Goal: Find contact information: Find contact information

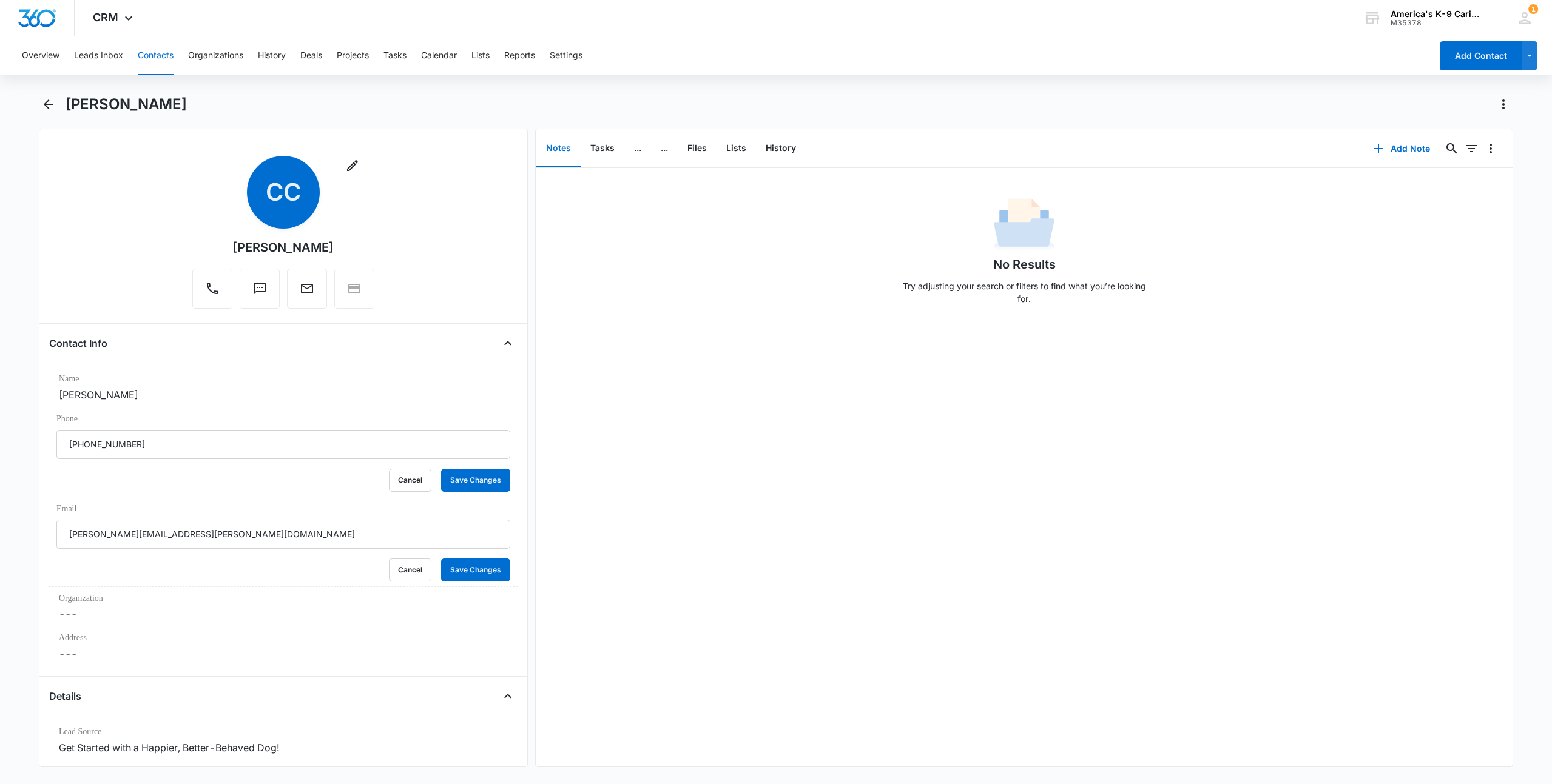
click at [138, 239] on div "Remove CC [PERSON_NAME]" at bounding box center [283, 234] width 468 height 158
click at [414, 579] on button "Cancel" at bounding box center [410, 570] width 42 height 23
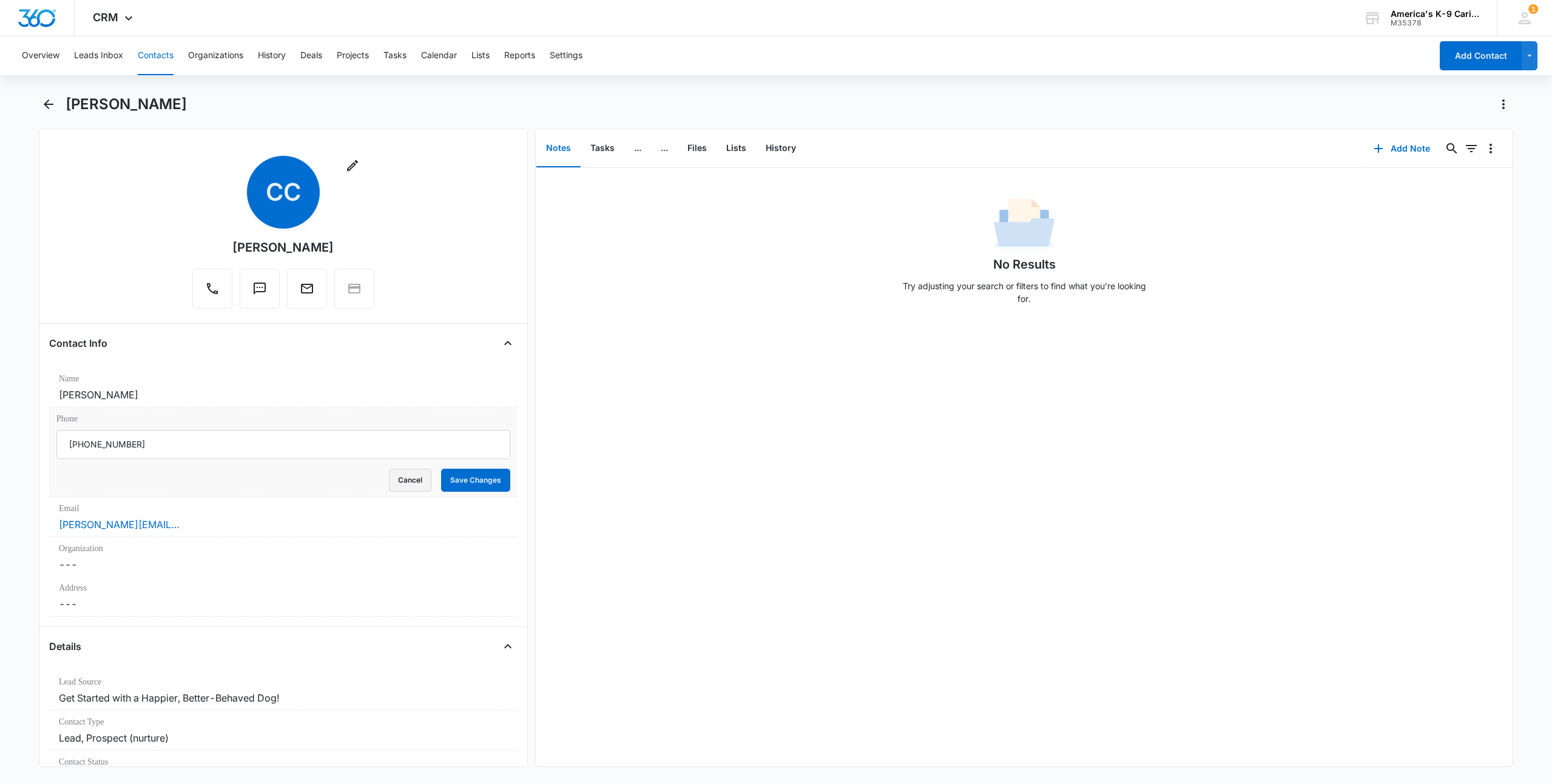
click at [408, 485] on button "Cancel" at bounding box center [410, 480] width 42 height 23
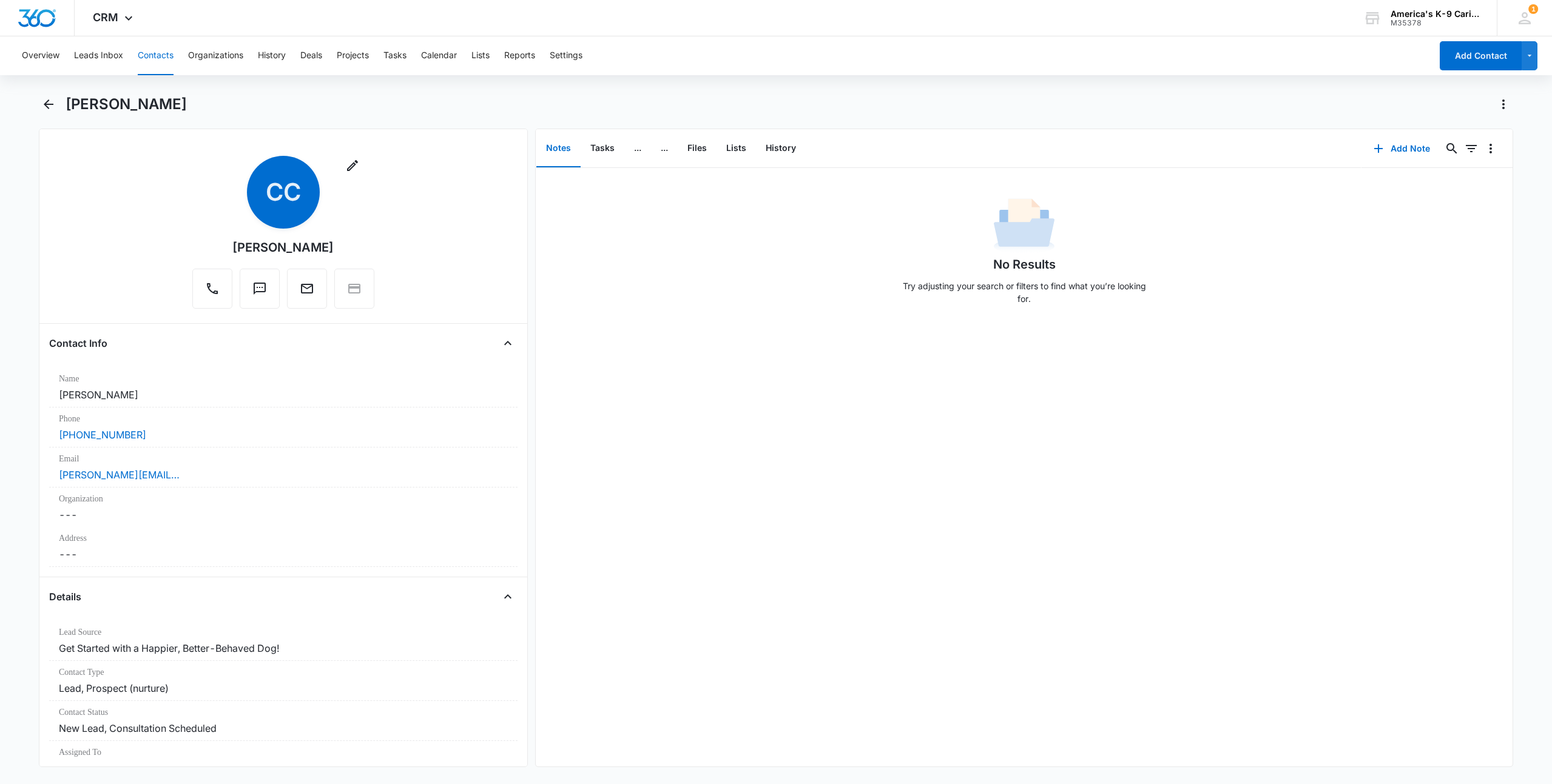
click at [446, 226] on div "Remove CC [PERSON_NAME]" at bounding box center [283, 234] width 468 height 158
click at [305, 285] on icon "Email" at bounding box center [307, 288] width 12 height 10
click at [290, 292] on button "Email" at bounding box center [307, 289] width 40 height 40
click at [196, 20] on div "CRM Apps Reputation Websites Forms CRM Email Social Shop Payments POS Content A…" at bounding box center [776, 18] width 1552 height 36
click at [50, 103] on icon "Back" at bounding box center [49, 104] width 15 height 15
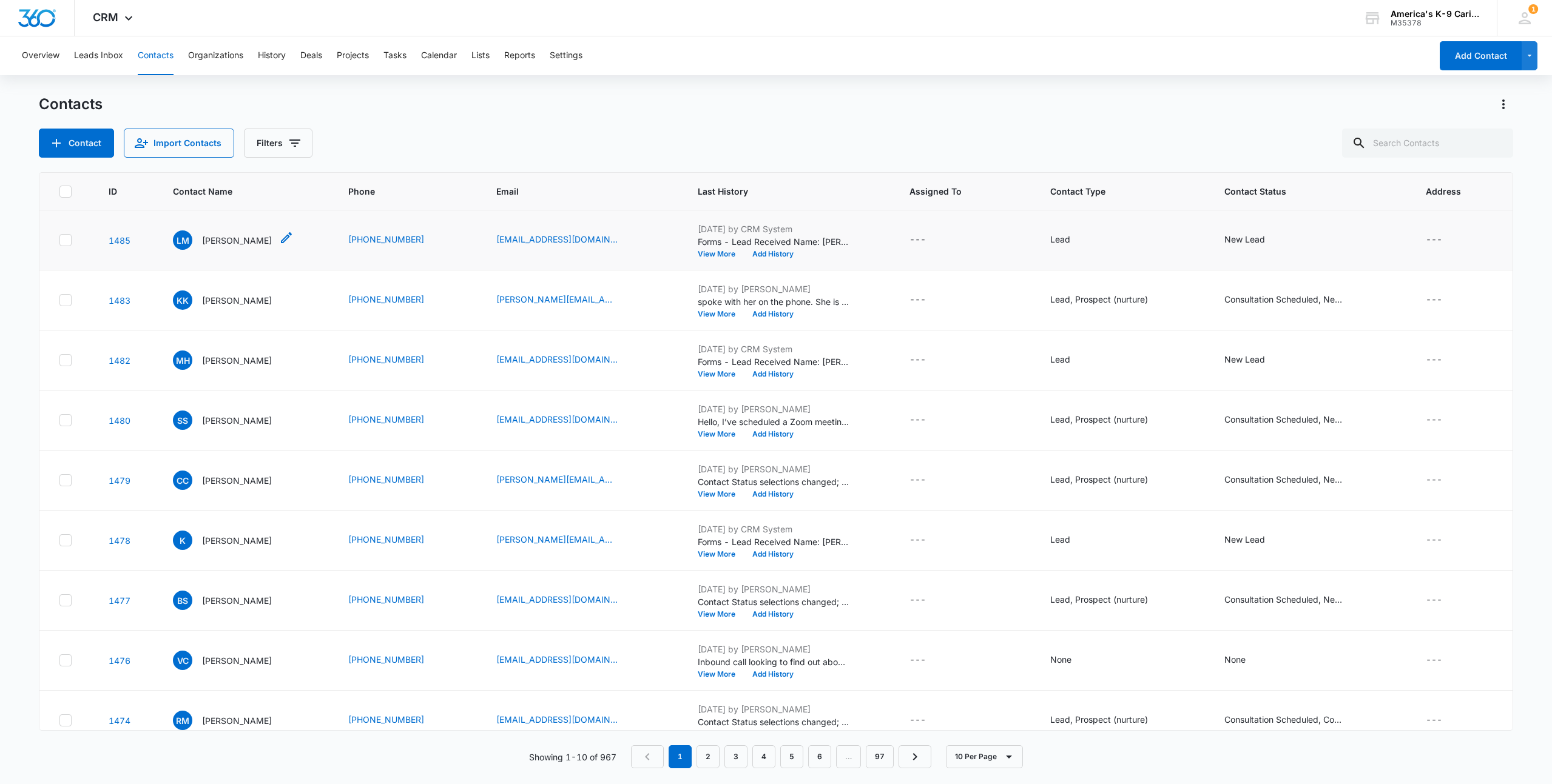
click at [238, 239] on p "[PERSON_NAME]" at bounding box center [237, 240] width 70 height 13
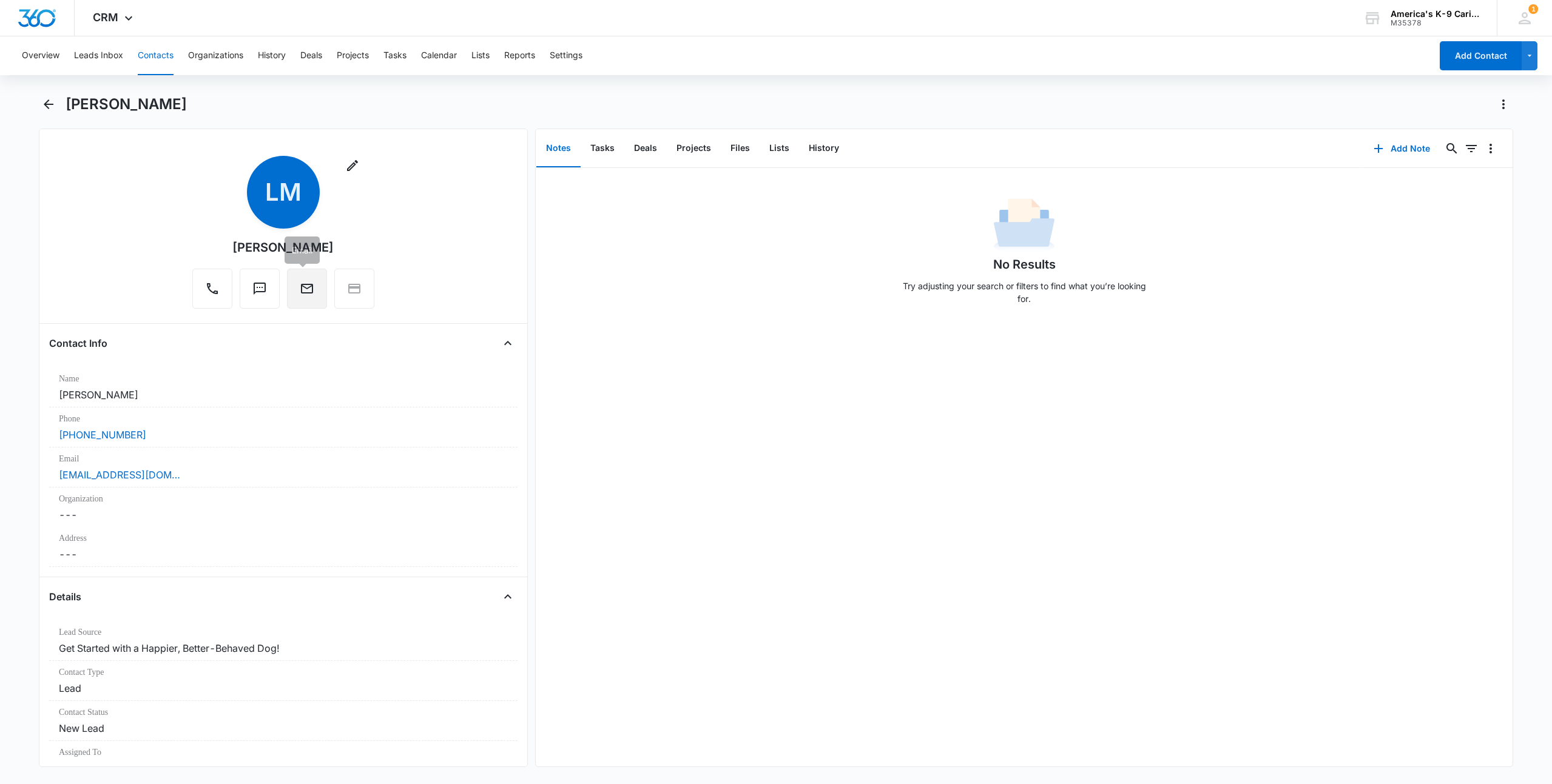
click at [302, 289] on icon "Email" at bounding box center [307, 288] width 12 height 10
click at [48, 103] on icon "Back" at bounding box center [49, 104] width 15 height 15
